Goal: Task Accomplishment & Management: Manage account settings

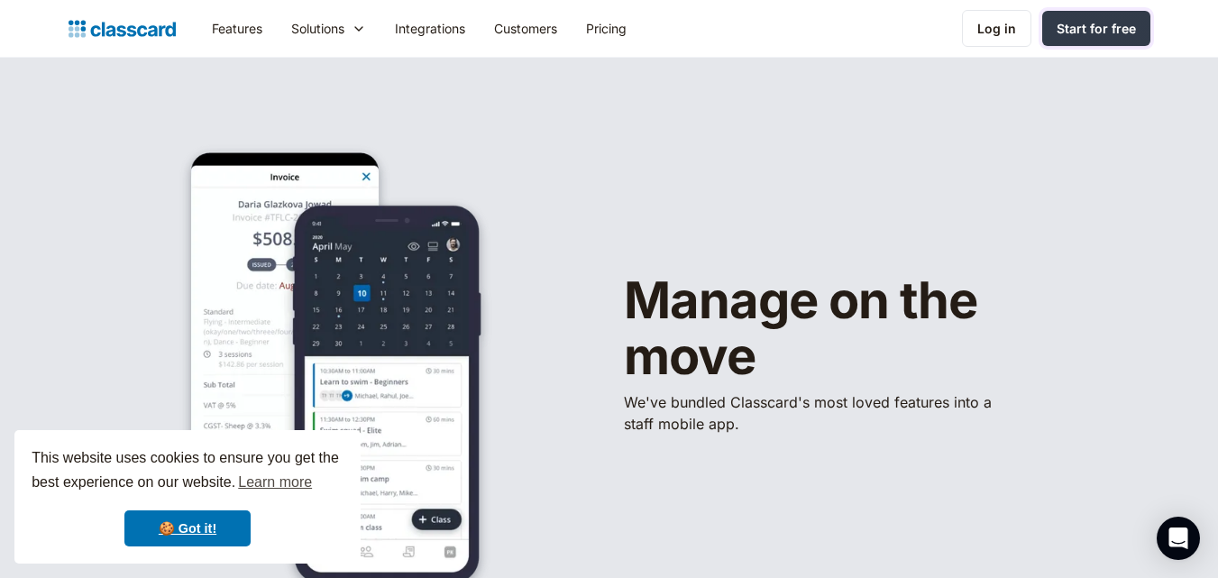
click at [1075, 23] on div "Start for free" at bounding box center [1096, 28] width 79 height 19
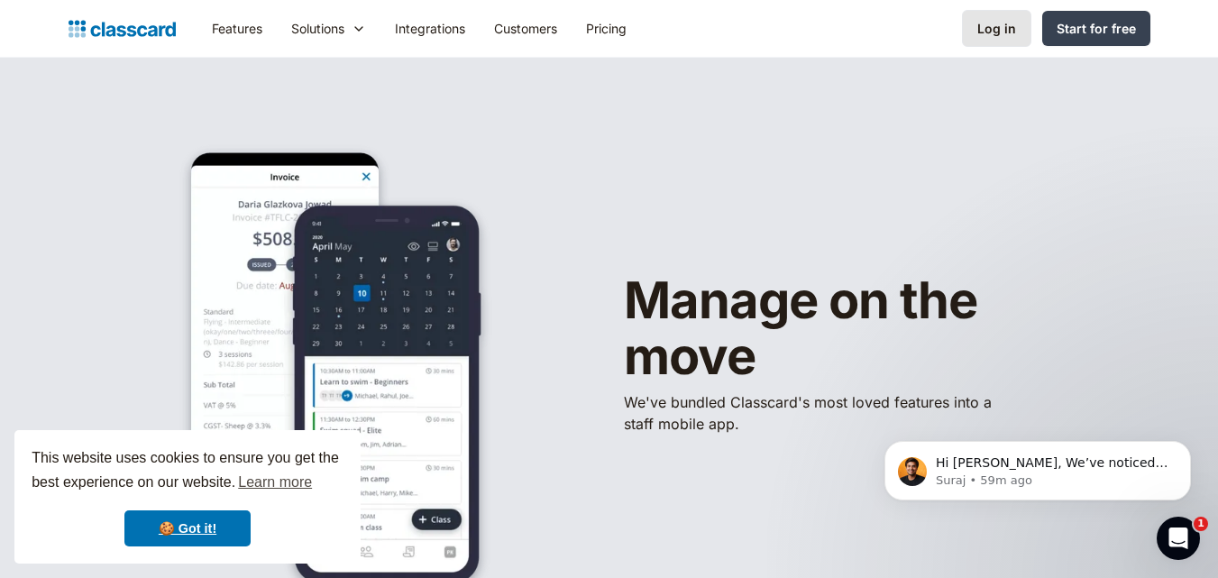
click at [988, 13] on link "Log in" at bounding box center [996, 28] width 69 height 37
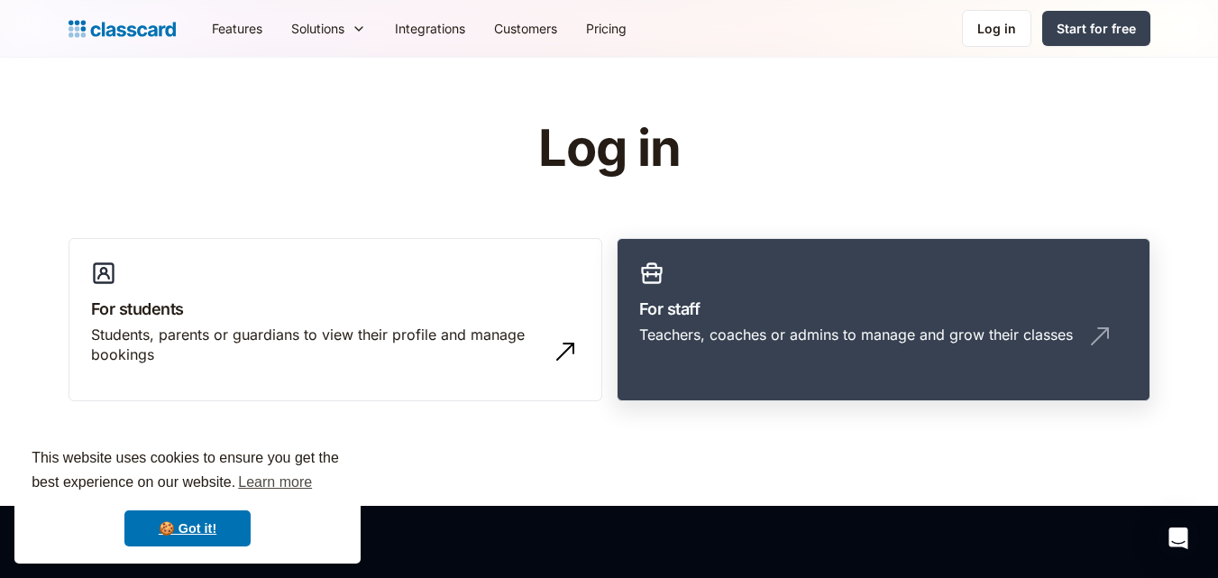
click at [720, 351] on div "Teachers, coaches or admins to manage and grow their classes" at bounding box center [883, 342] width 489 height 34
